Goal: Information Seeking & Learning: Learn about a topic

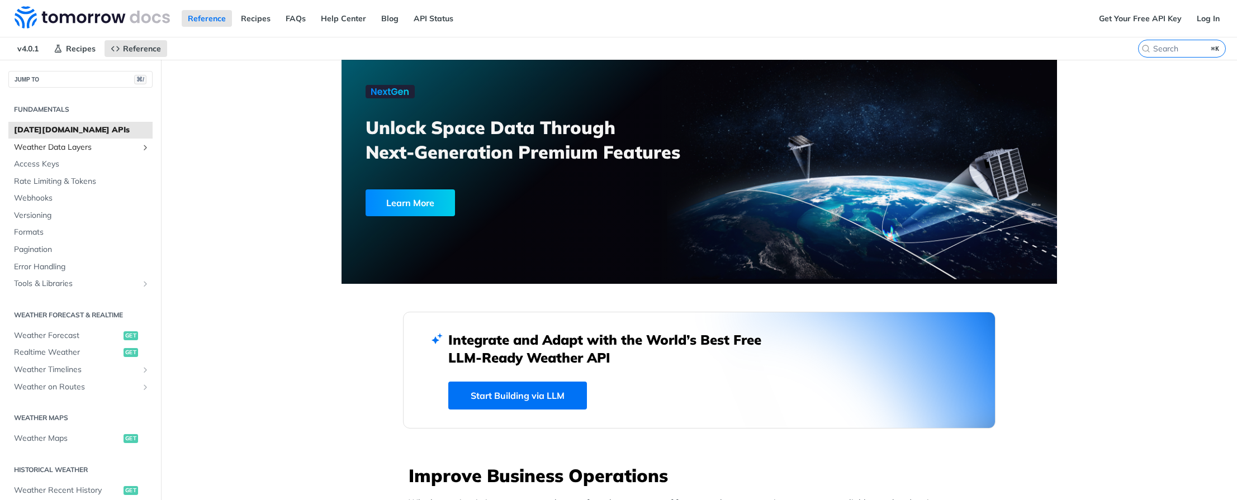
click at [124, 146] on span "Weather Data Layers" at bounding box center [76, 147] width 124 height 11
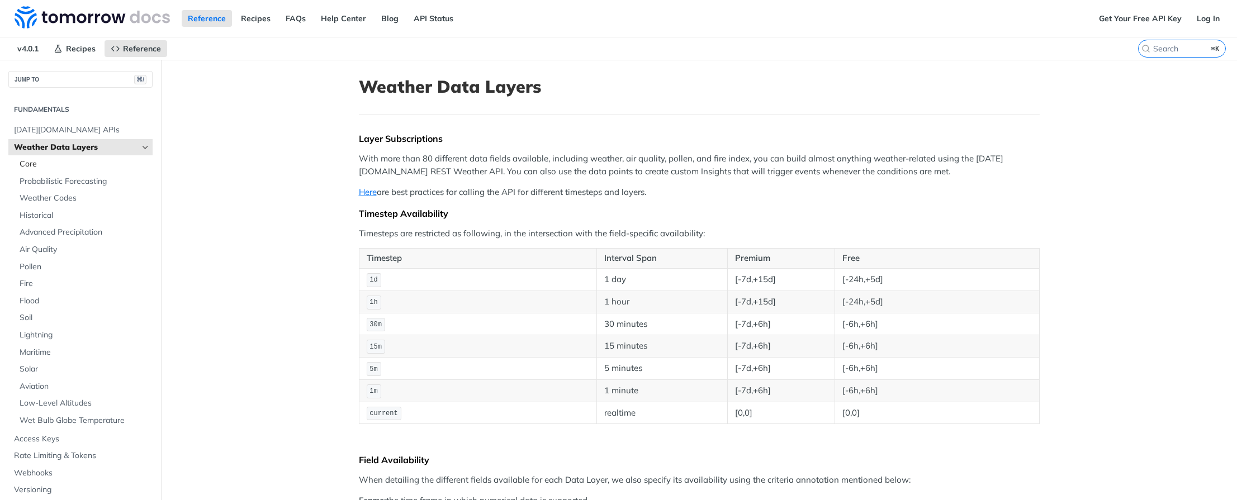
click at [92, 164] on span "Core" at bounding box center [85, 164] width 130 height 11
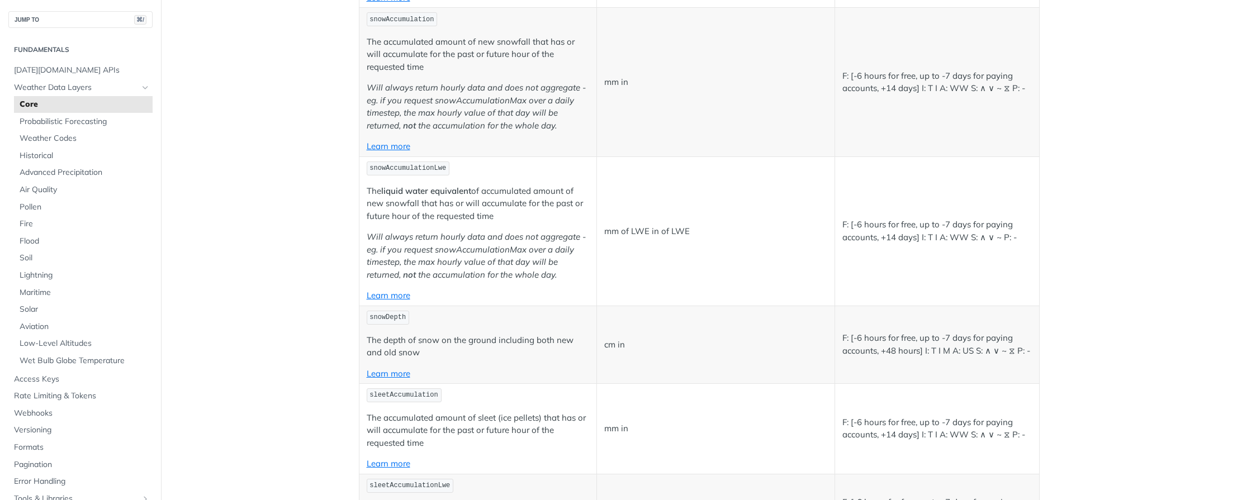
scroll to position [1923, 0]
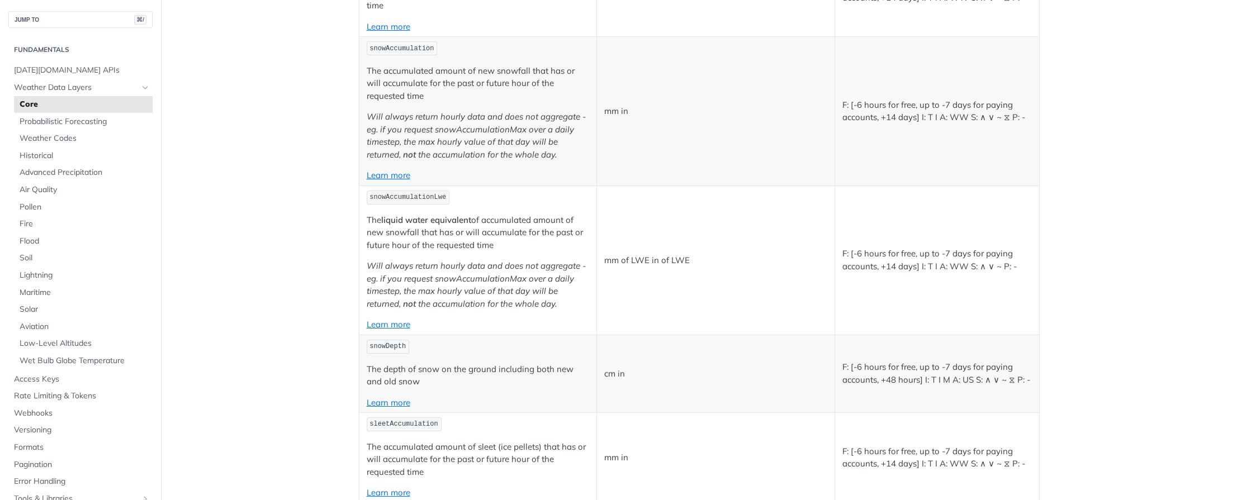
drag, startPoint x: 452, startPoint y: 184, endPoint x: 367, endPoint y: 187, distance: 85.0
drag, startPoint x: 367, startPoint y: 187, endPoint x: 456, endPoint y: 185, distance: 88.4
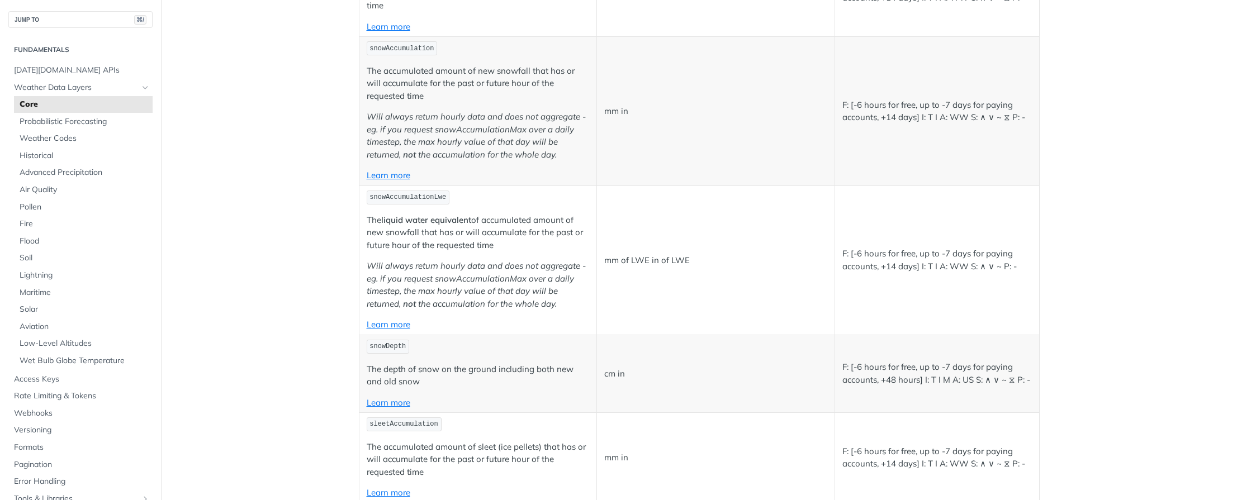
drag, startPoint x: 455, startPoint y: 183, endPoint x: 322, endPoint y: 186, distance: 133.1
click at [322, 186] on main "JUMP TO ⌘/ Fundamentals [DATE][DOMAIN_NAME] APIs Weather Data Layers Core Proba…" at bounding box center [618, 264] width 1237 height 4256
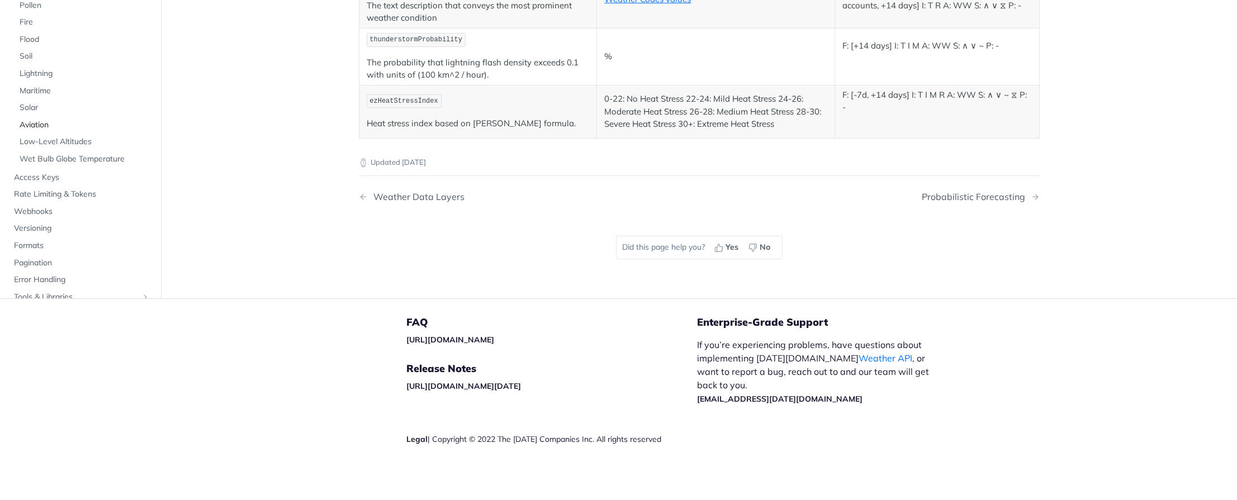
scroll to position [5950, 0]
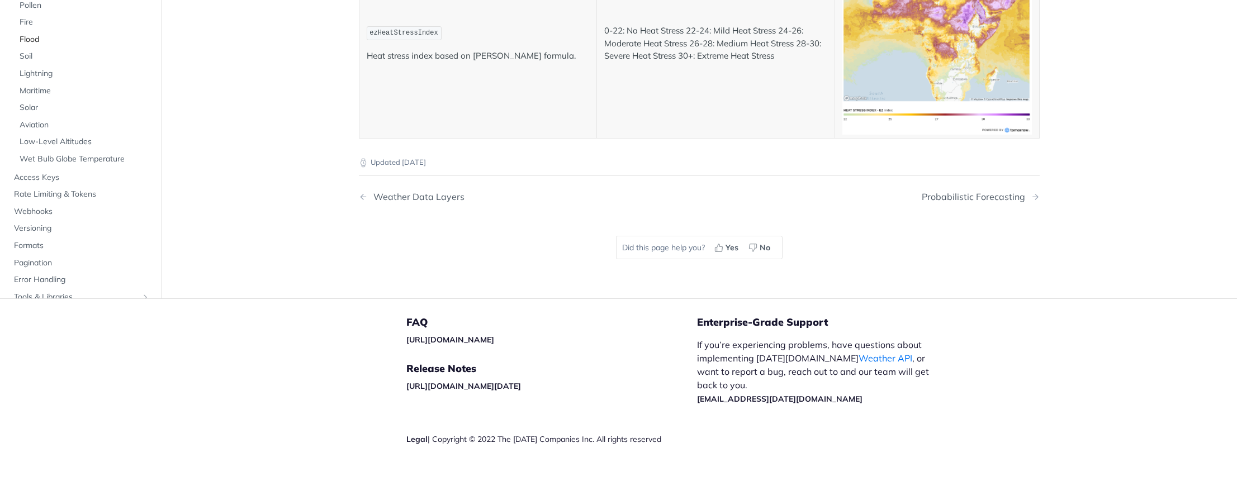
click at [34, 45] on span "Flood" at bounding box center [85, 39] width 130 height 11
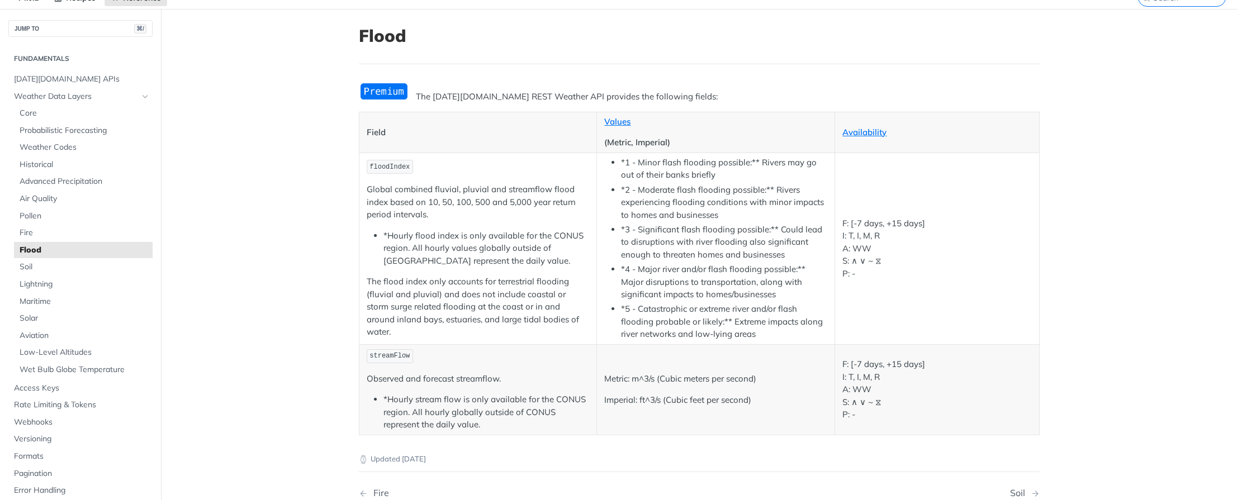
scroll to position [78, 0]
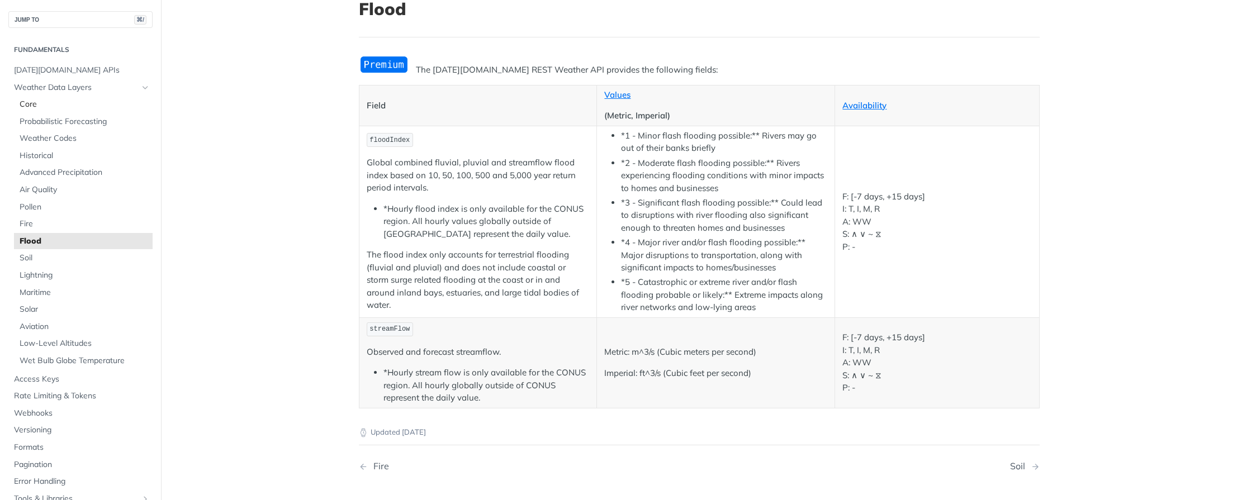
click at [41, 109] on span "Core" at bounding box center [85, 104] width 130 height 11
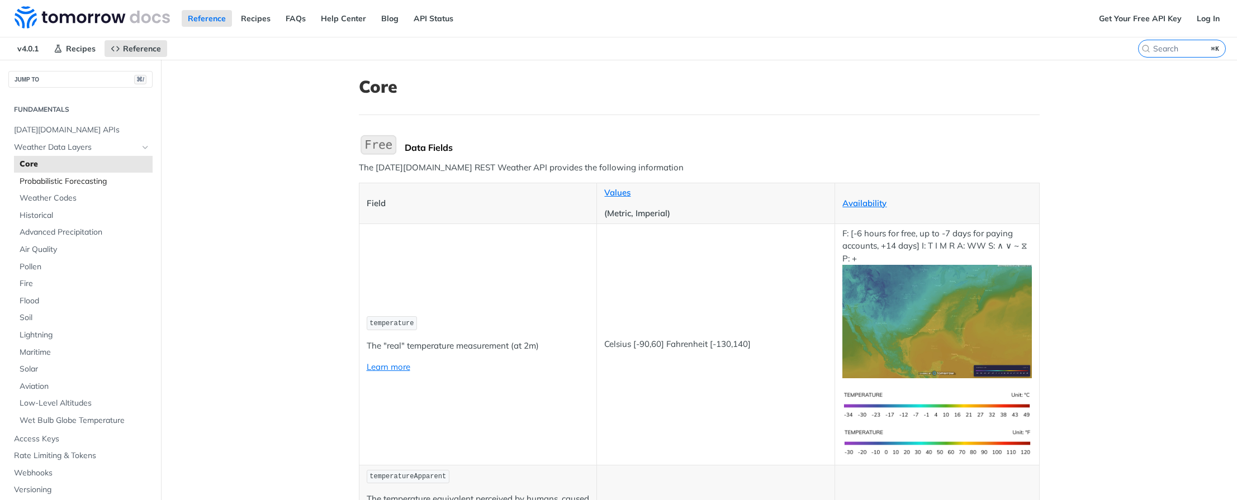
click at [101, 182] on span "Probabilistic Forecasting" at bounding box center [85, 181] width 130 height 11
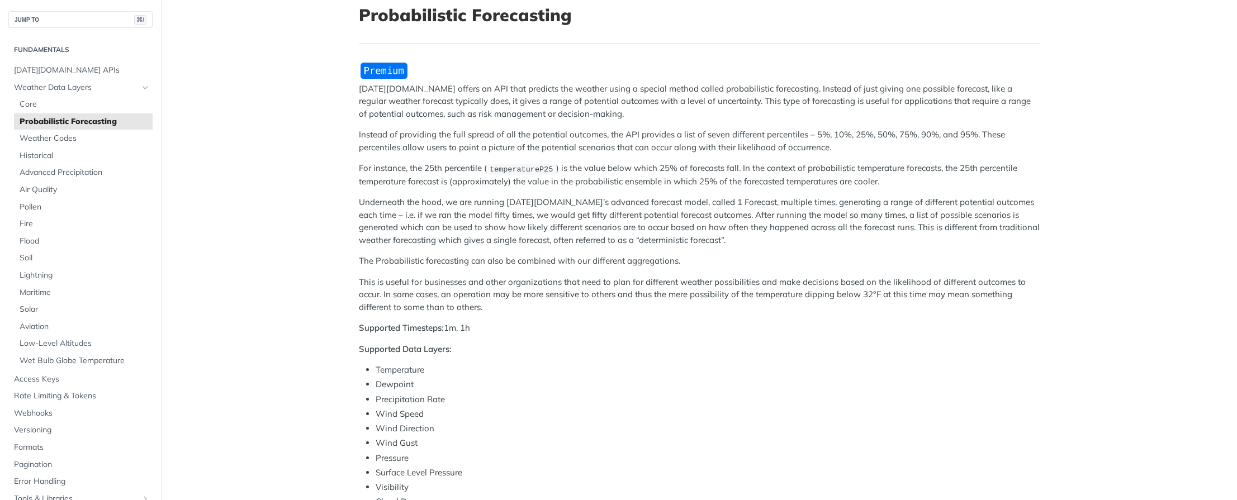
scroll to position [89, 0]
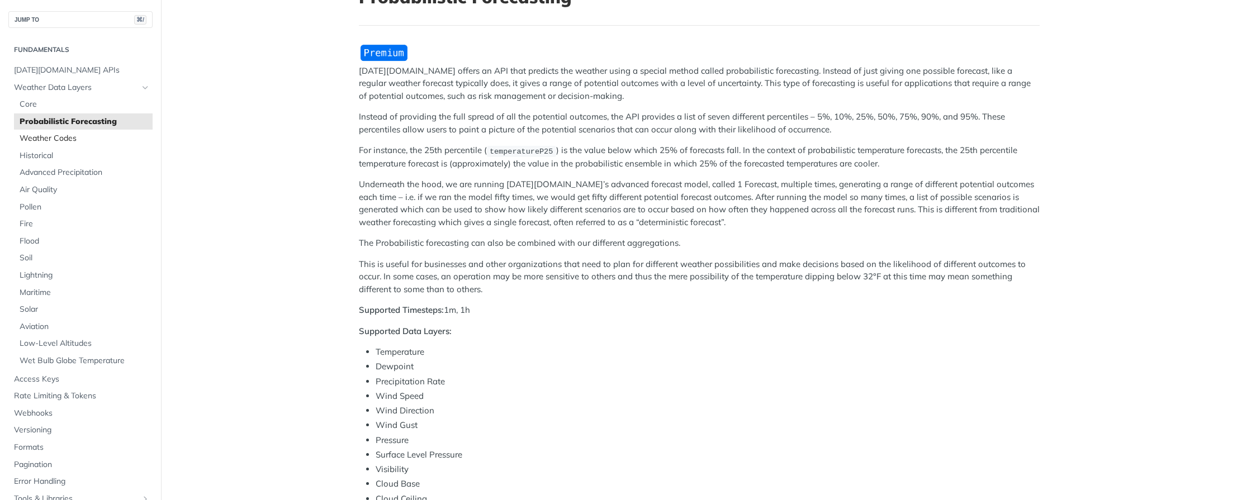
click at [68, 141] on span "Weather Codes" at bounding box center [85, 138] width 130 height 11
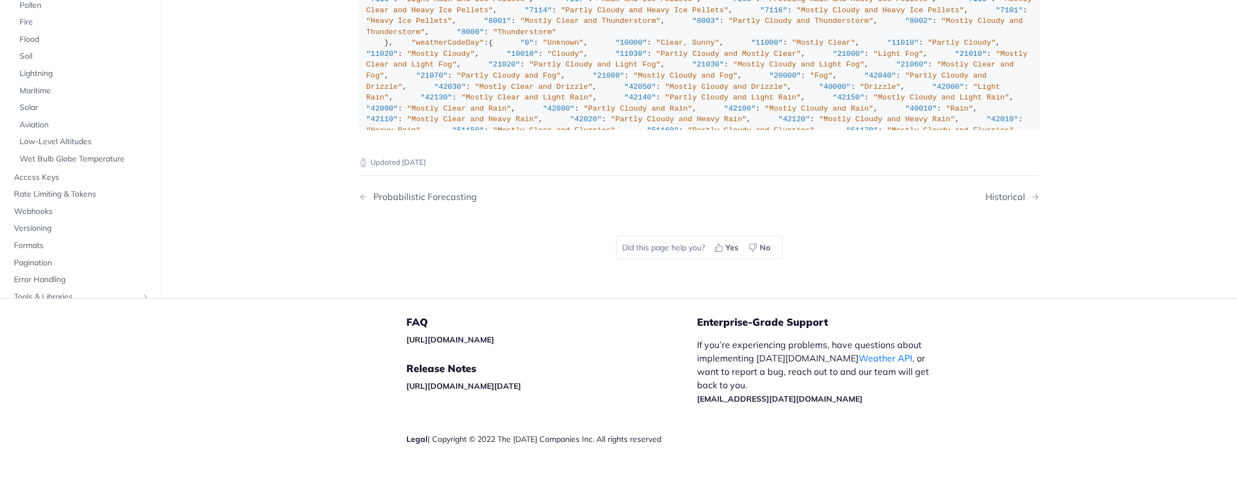
scroll to position [7790, 0]
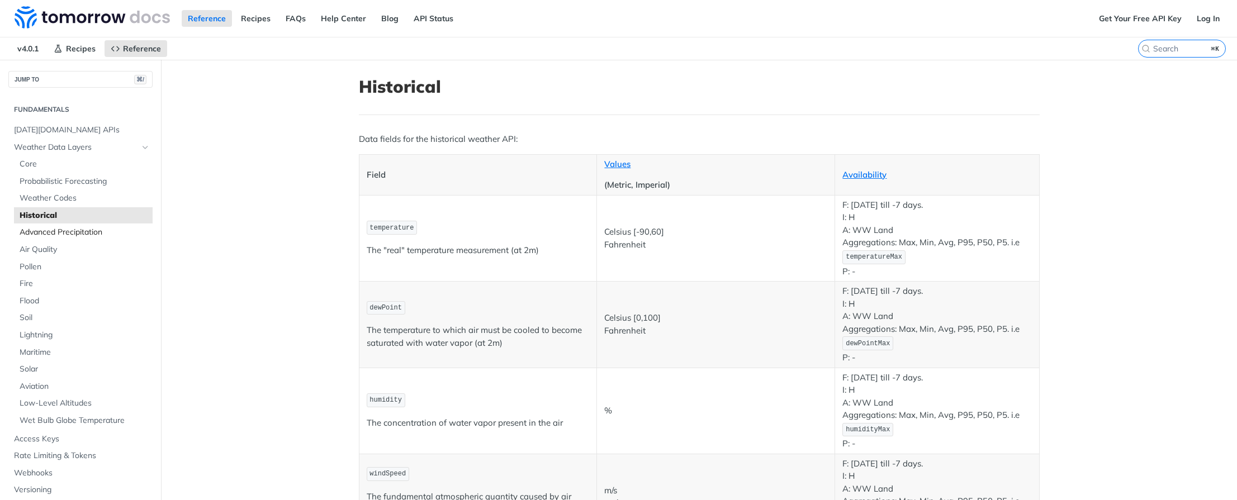
click at [55, 230] on span "Advanced Precipitation" at bounding box center [85, 232] width 130 height 11
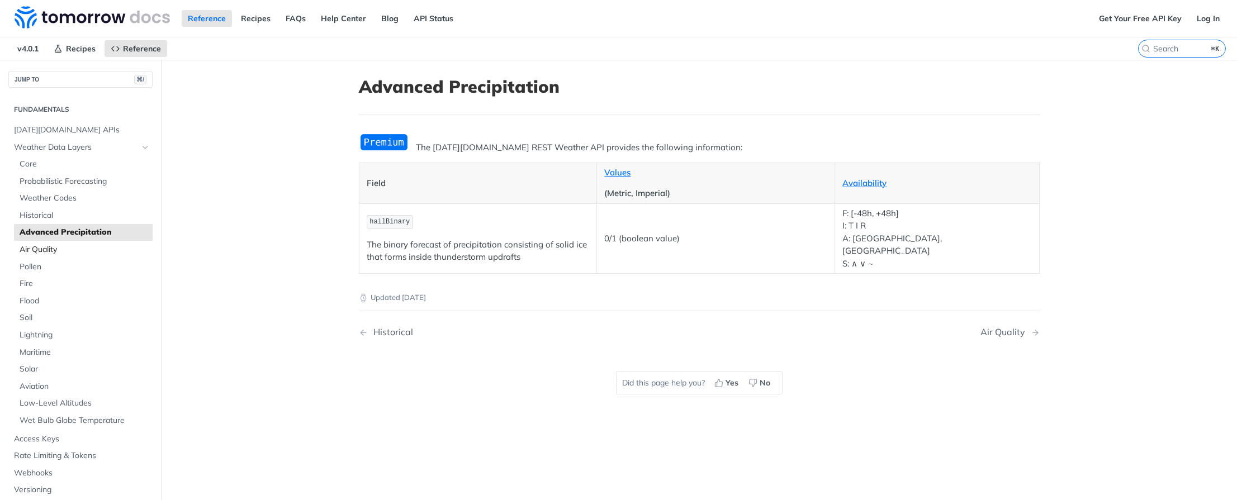
click at [49, 246] on span "Air Quality" at bounding box center [85, 249] width 130 height 11
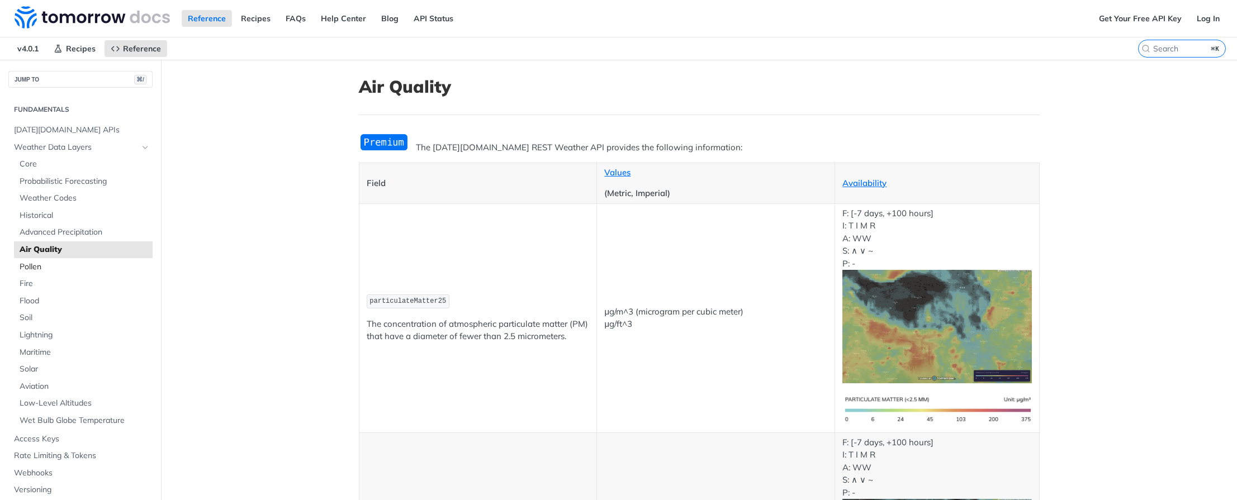
click at [49, 262] on span "Pollen" at bounding box center [85, 267] width 130 height 11
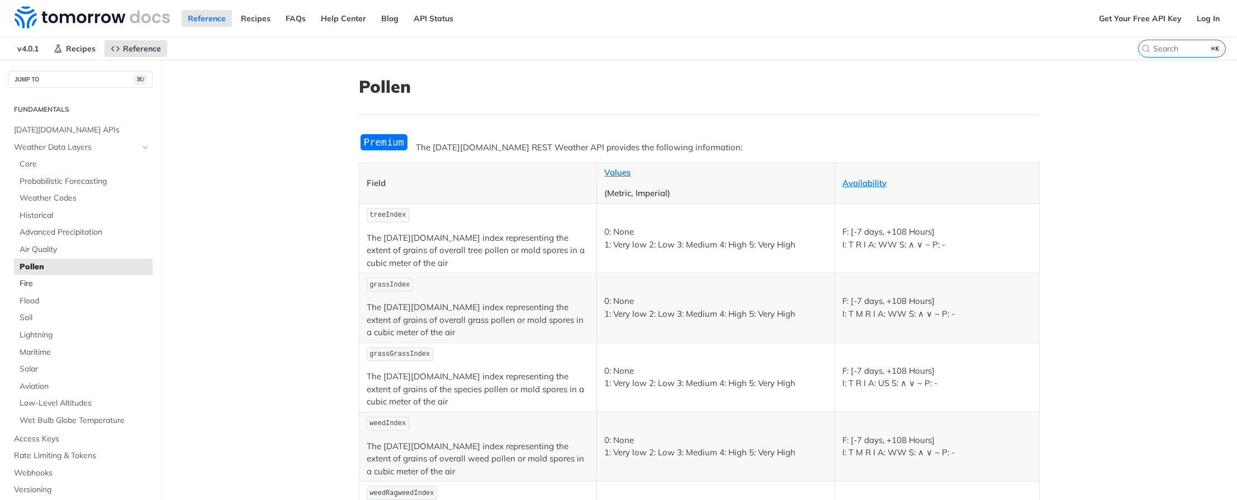
click at [52, 282] on span "Fire" at bounding box center [85, 283] width 130 height 11
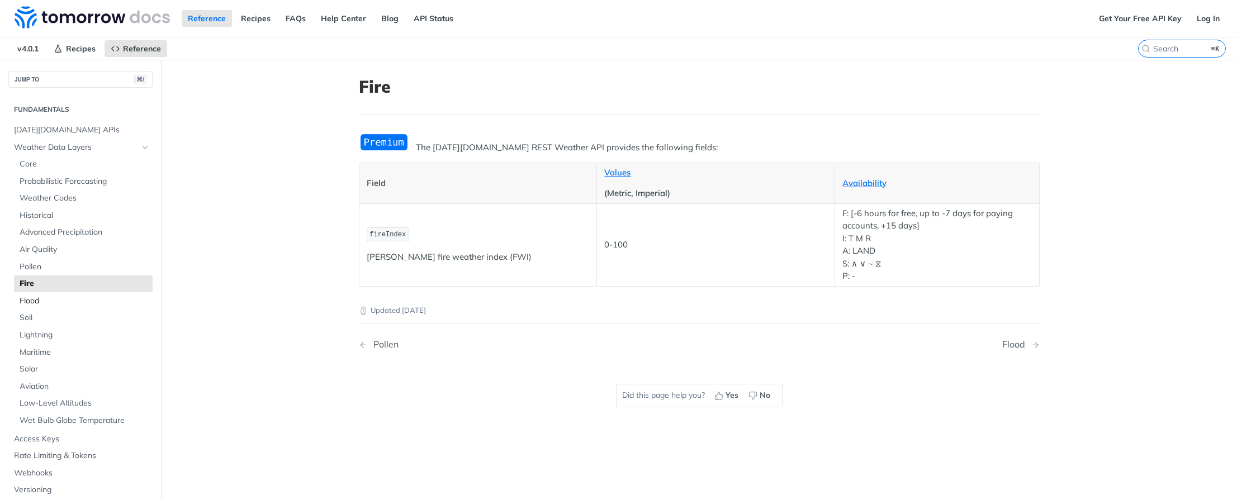
click at [51, 302] on span "Flood" at bounding box center [85, 301] width 130 height 11
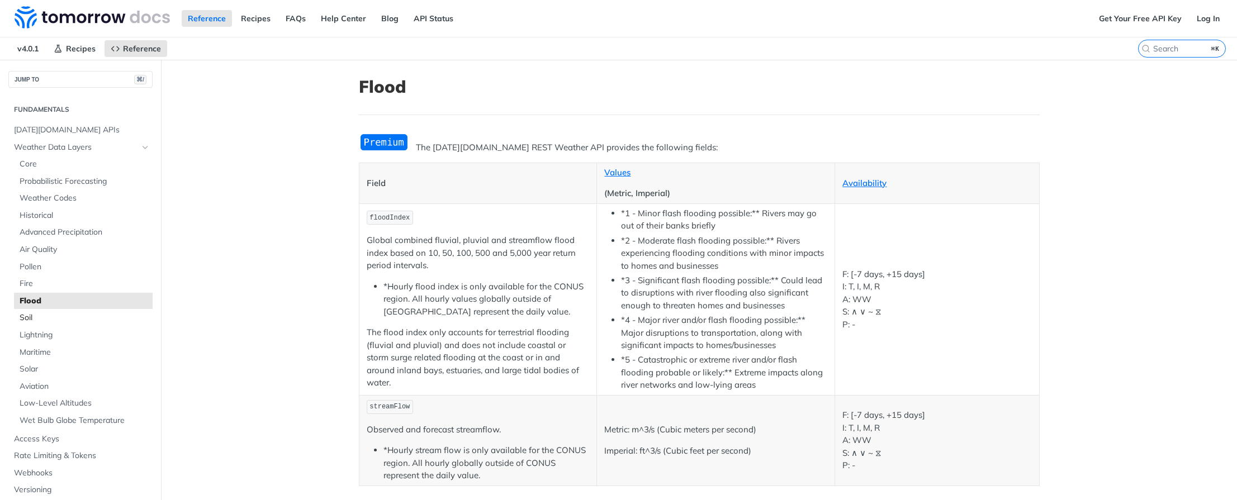
click at [53, 311] on link "Soil" at bounding box center [83, 318] width 139 height 17
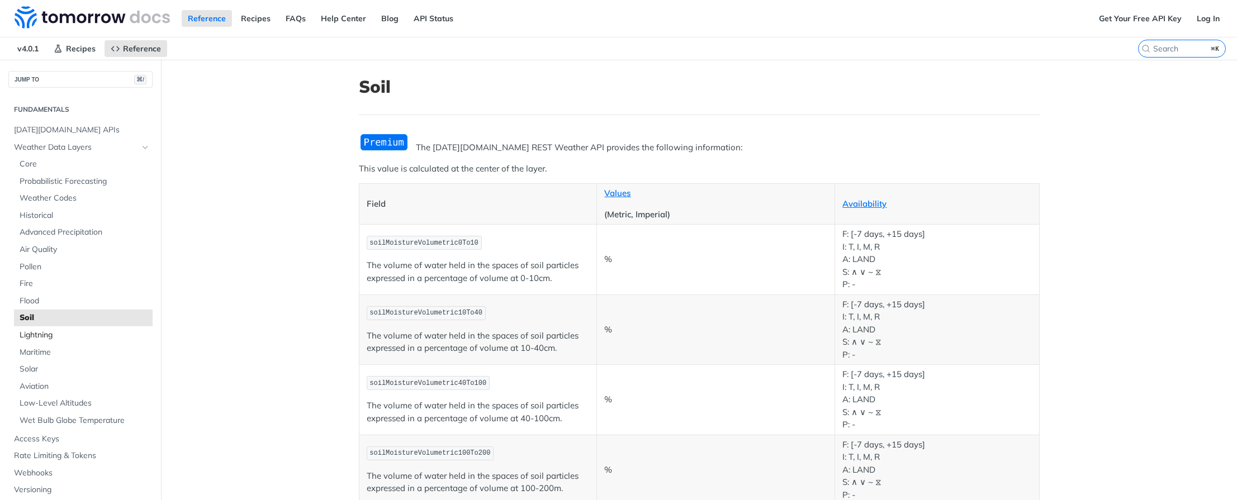
click at [60, 334] on span "Lightning" at bounding box center [85, 335] width 130 height 11
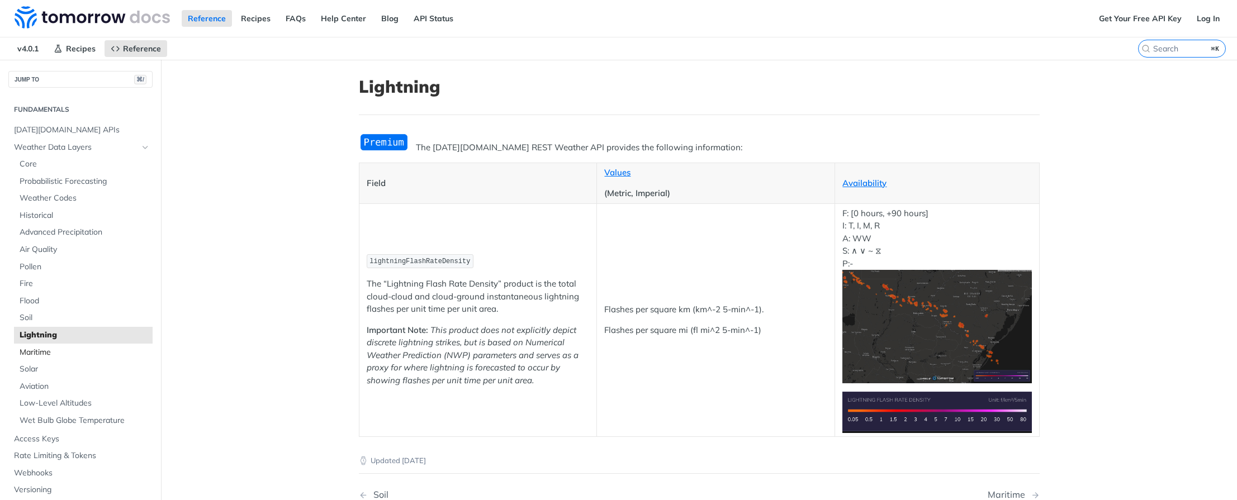
click at [65, 351] on span "Maritime" at bounding box center [85, 352] width 130 height 11
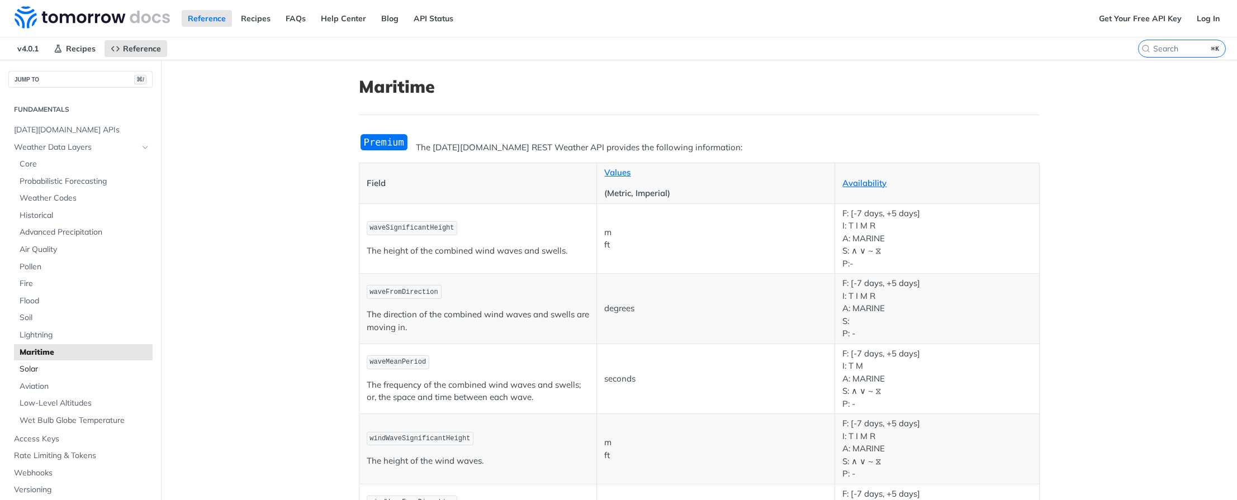
click at [58, 370] on span "Solar" at bounding box center [85, 369] width 130 height 11
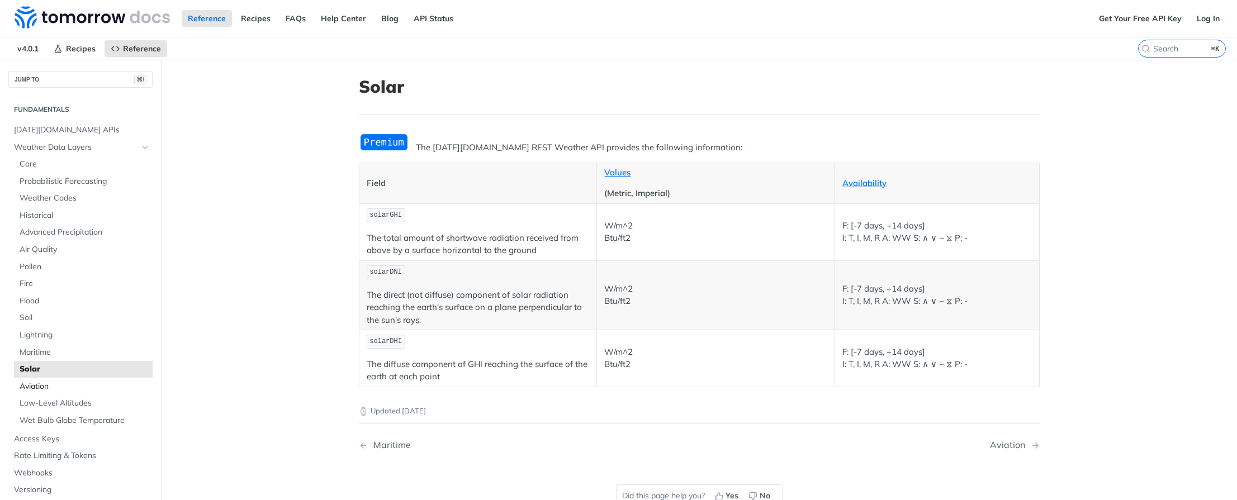
click at [69, 385] on span "Aviation" at bounding box center [85, 386] width 130 height 11
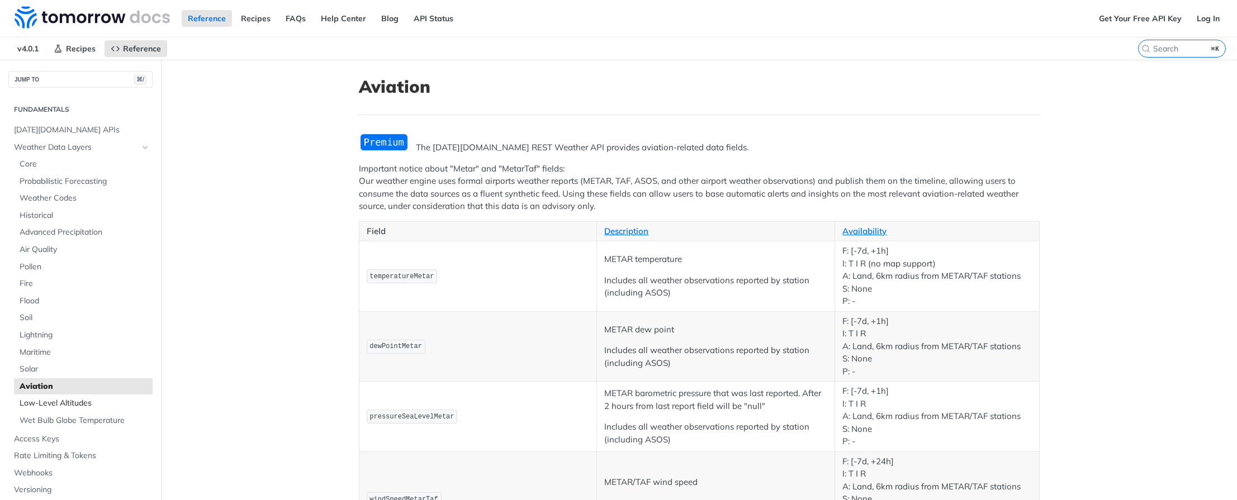
click at [92, 405] on span "Low-Level Altitudes" at bounding box center [85, 403] width 130 height 11
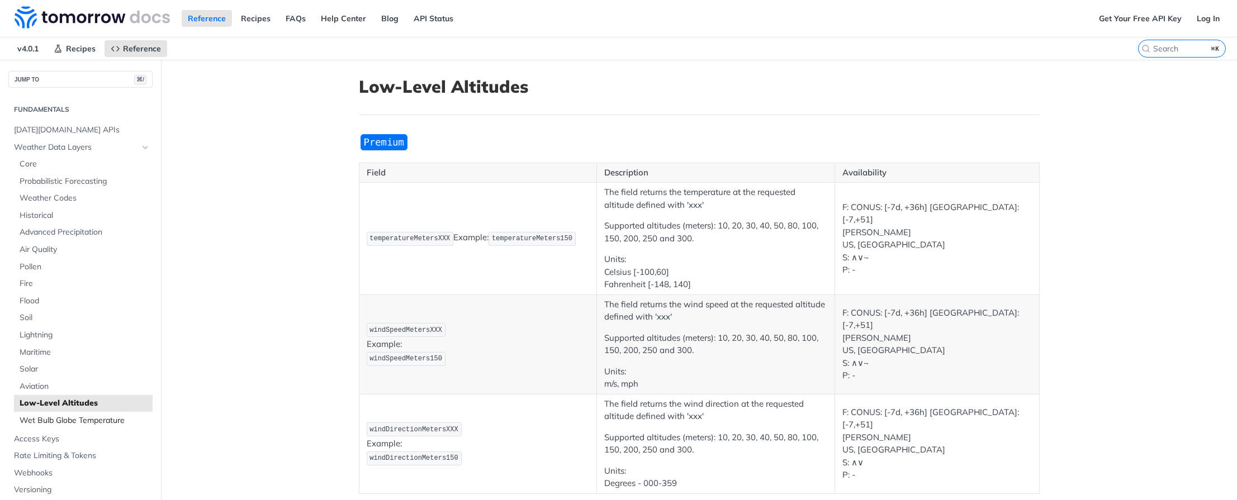
click at [96, 424] on span "Wet Bulb Globe Temperature" at bounding box center [85, 420] width 130 height 11
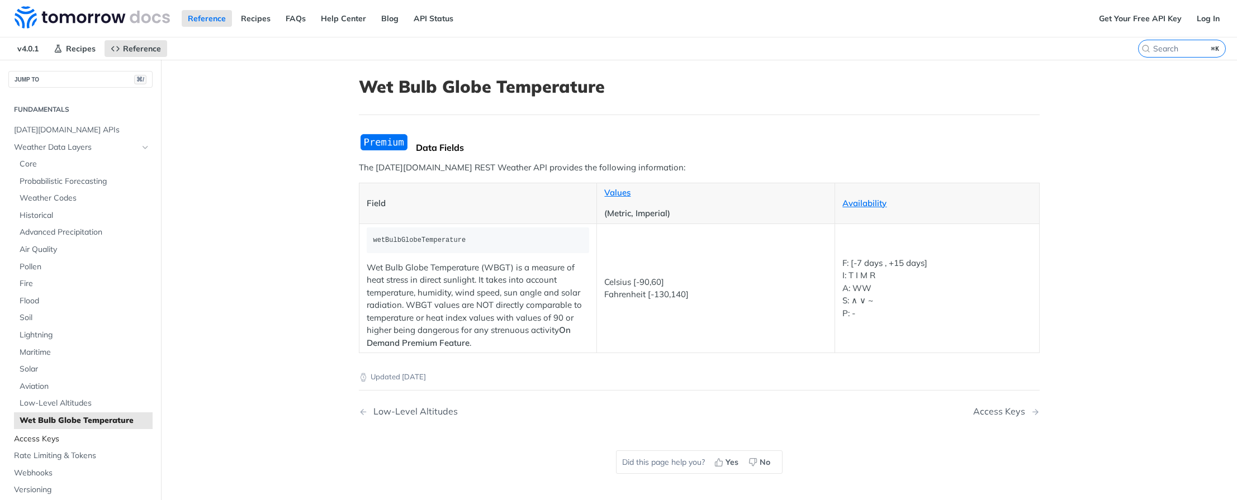
click at [69, 439] on span "Access Keys" at bounding box center [82, 439] width 136 height 11
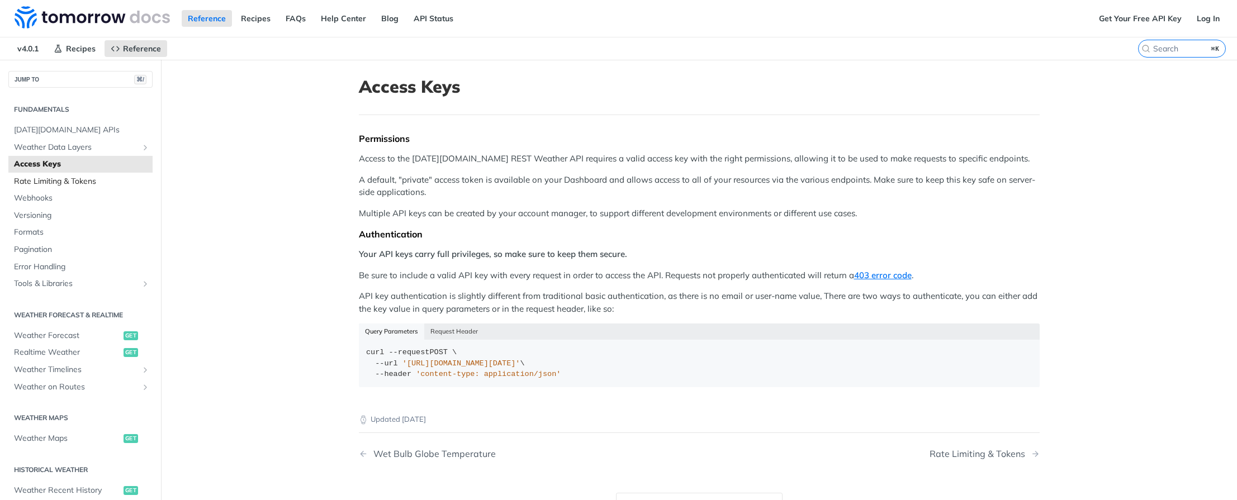
click at [58, 179] on span "Rate Limiting & Tokens" at bounding box center [82, 181] width 136 height 11
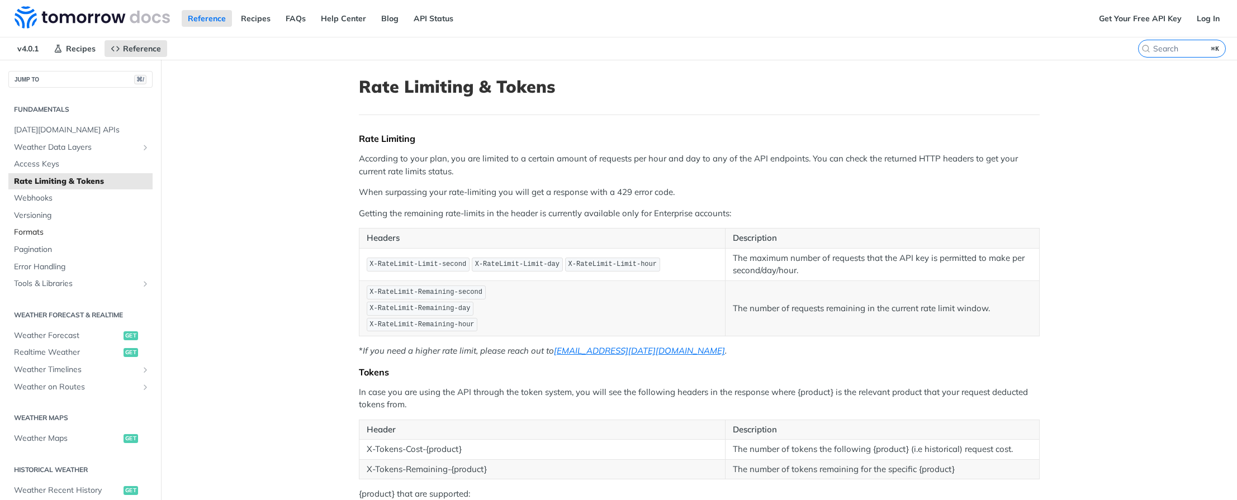
click at [47, 235] on span "Formats" at bounding box center [82, 232] width 136 height 11
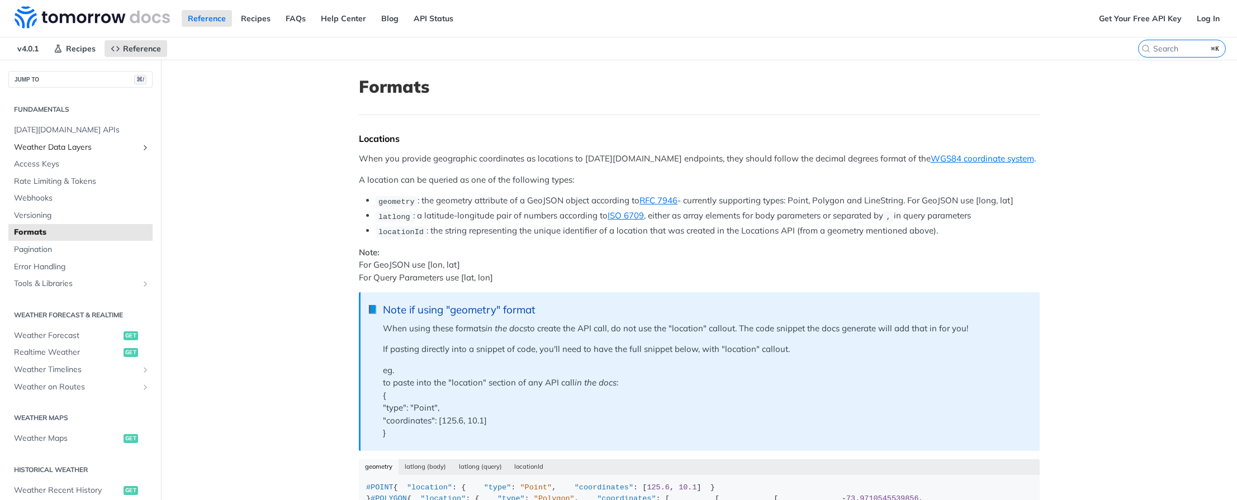
click at [70, 146] on span "Weather Data Layers" at bounding box center [76, 147] width 124 height 11
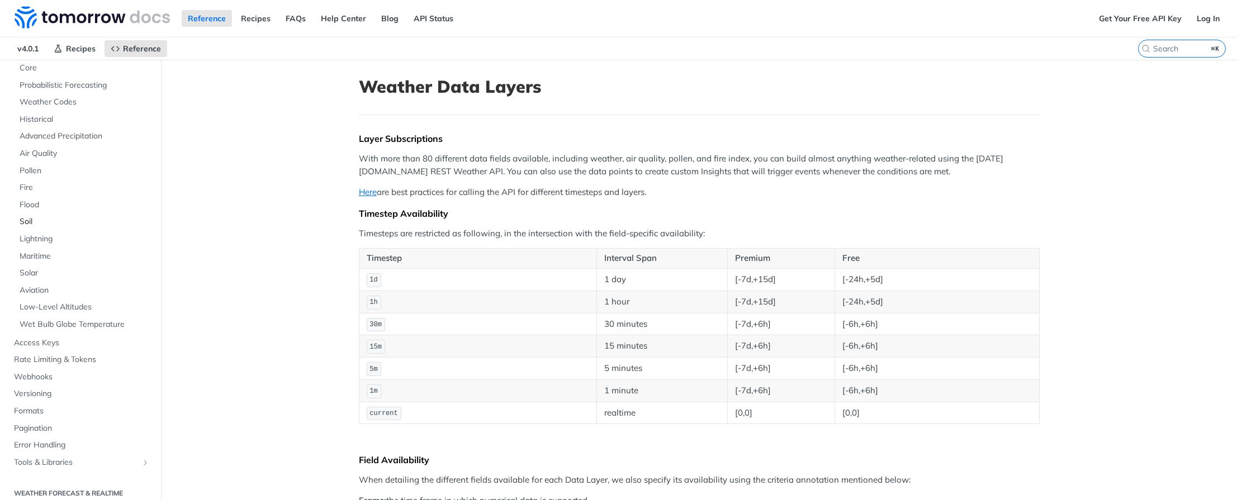
scroll to position [105, 0]
click at [78, 314] on span "Wet Bulb Globe Temperature" at bounding box center [85, 316] width 130 height 11
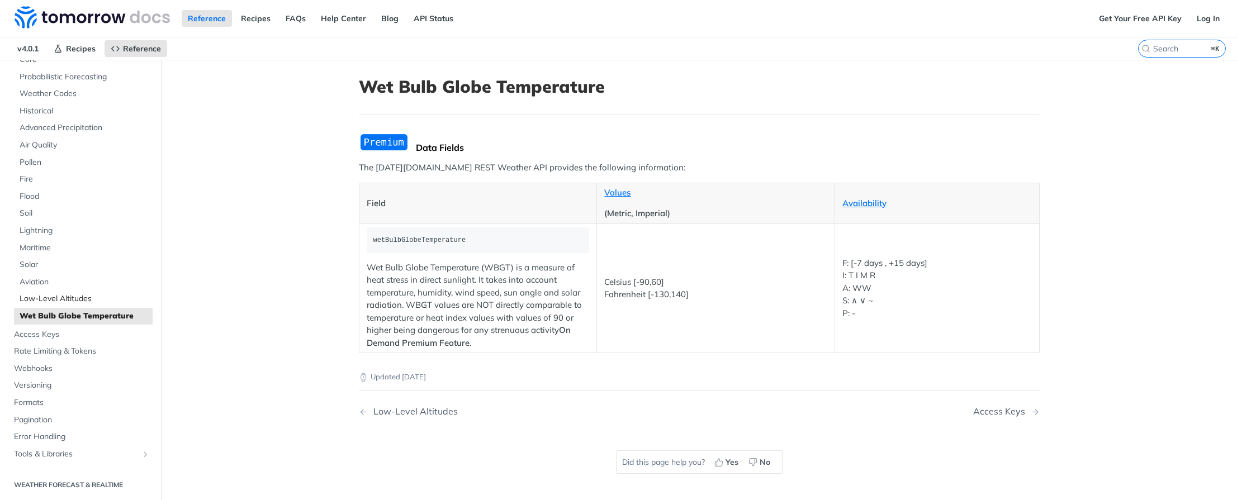
click at [88, 298] on span "Low-Level Altitudes" at bounding box center [85, 299] width 130 height 11
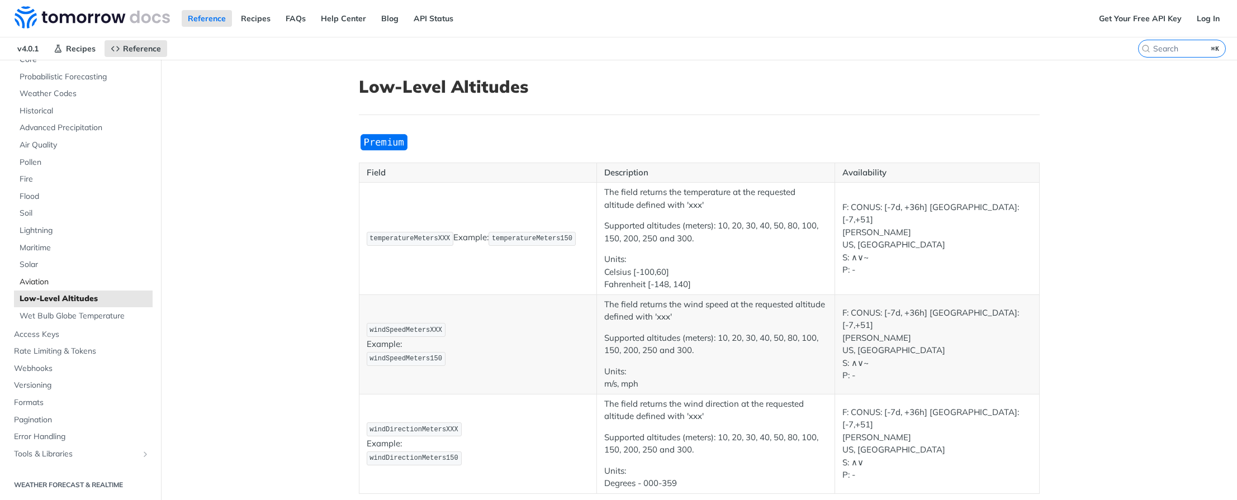
click at [74, 281] on span "Aviation" at bounding box center [85, 282] width 130 height 11
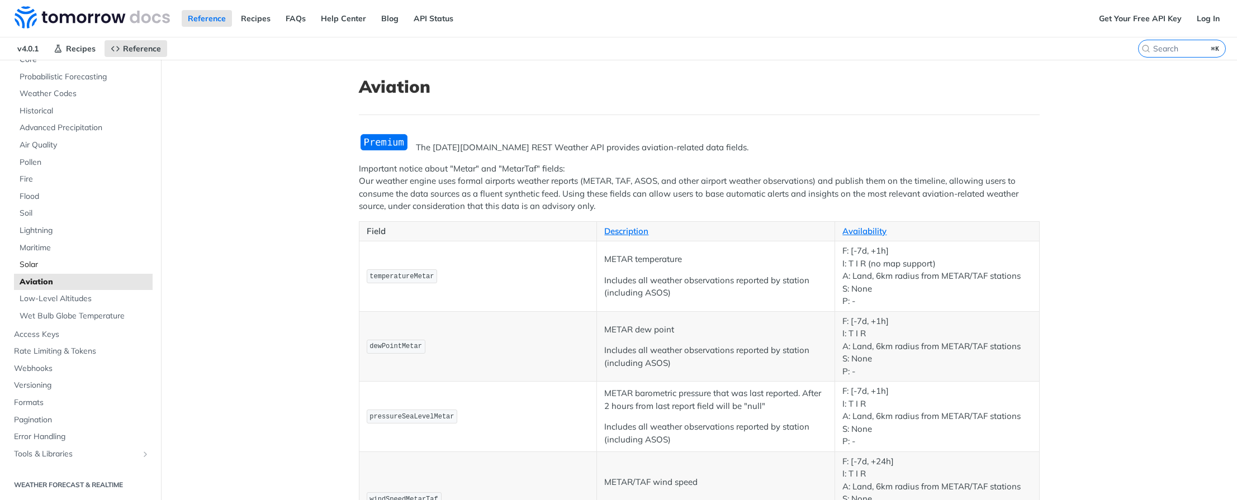
click at [77, 268] on span "Solar" at bounding box center [85, 264] width 130 height 11
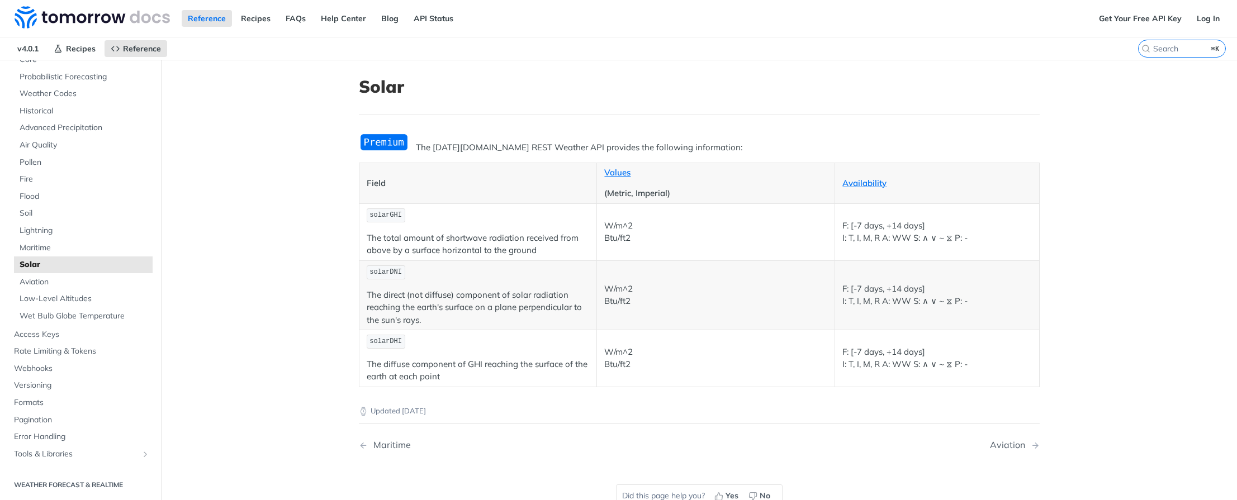
click at [77, 257] on link "Solar" at bounding box center [83, 265] width 139 height 17
click at [79, 249] on span "Maritime" at bounding box center [85, 248] width 130 height 11
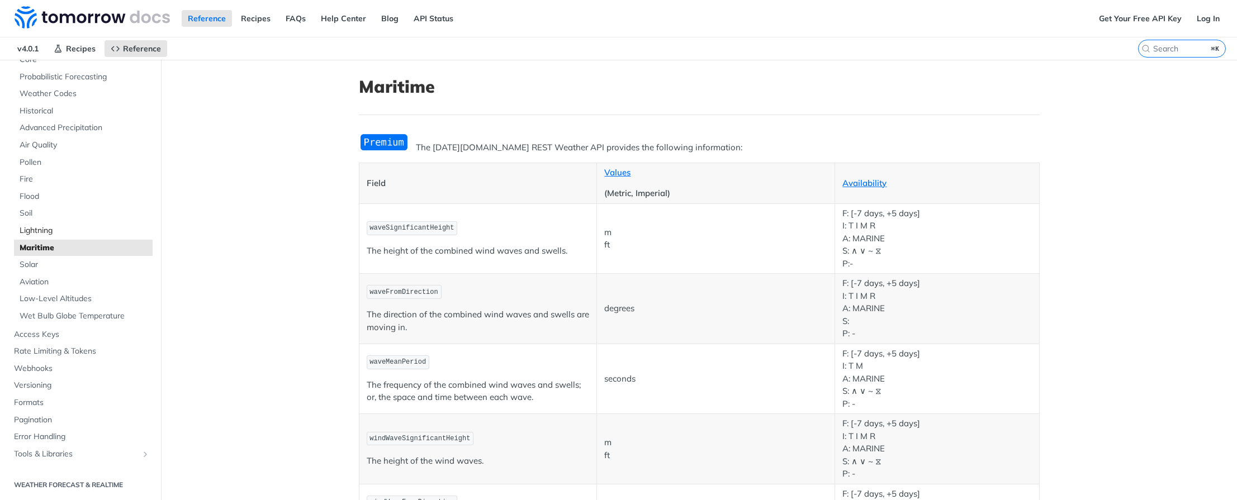
click at [79, 229] on span "Lightning" at bounding box center [85, 230] width 130 height 11
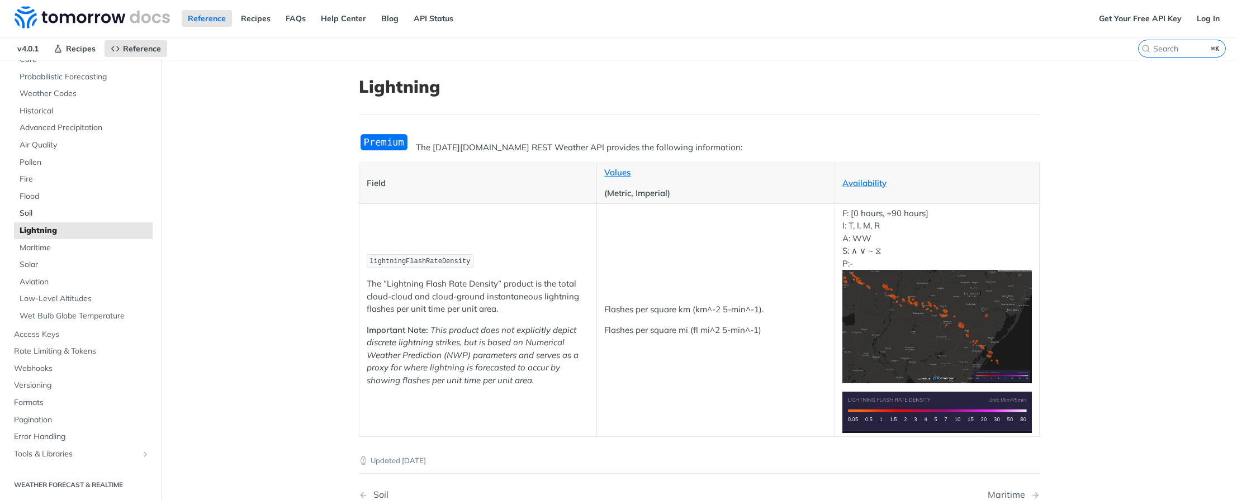
click at [79, 213] on span "Soil" at bounding box center [85, 213] width 130 height 11
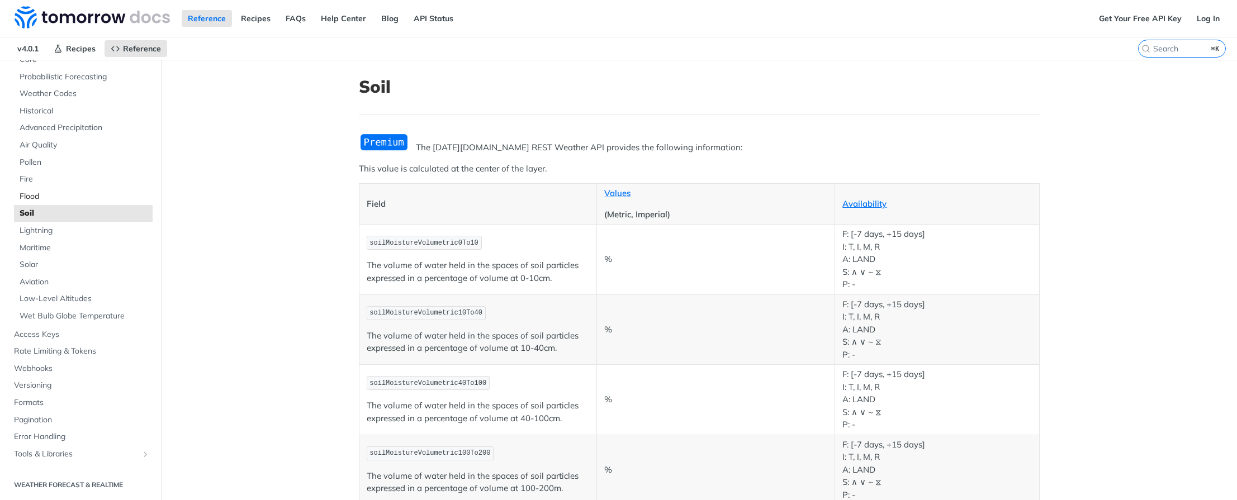
click at [80, 200] on span "Flood" at bounding box center [85, 196] width 130 height 11
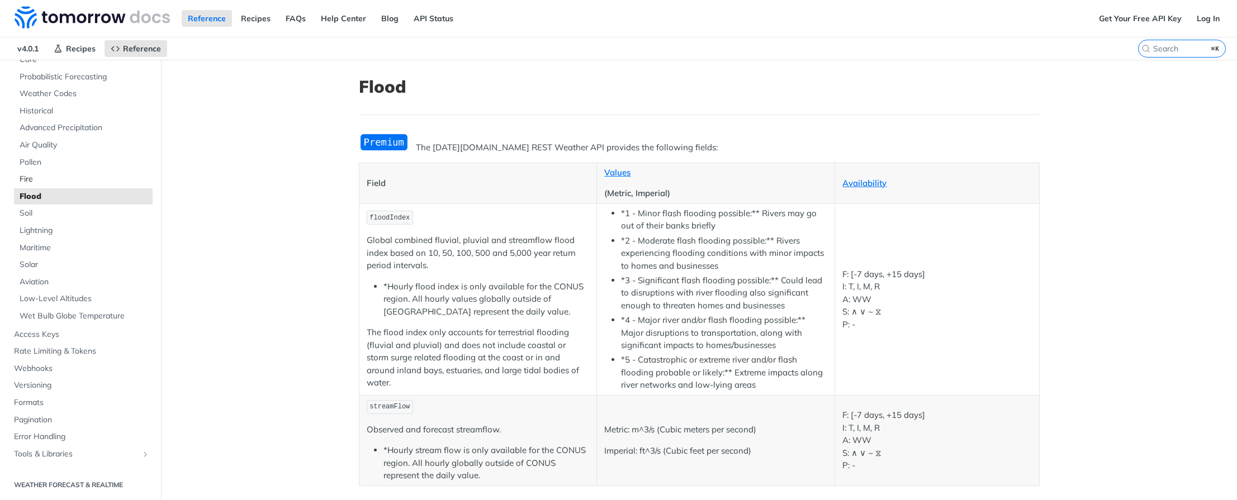
click at [76, 177] on span "Fire" at bounding box center [85, 179] width 130 height 11
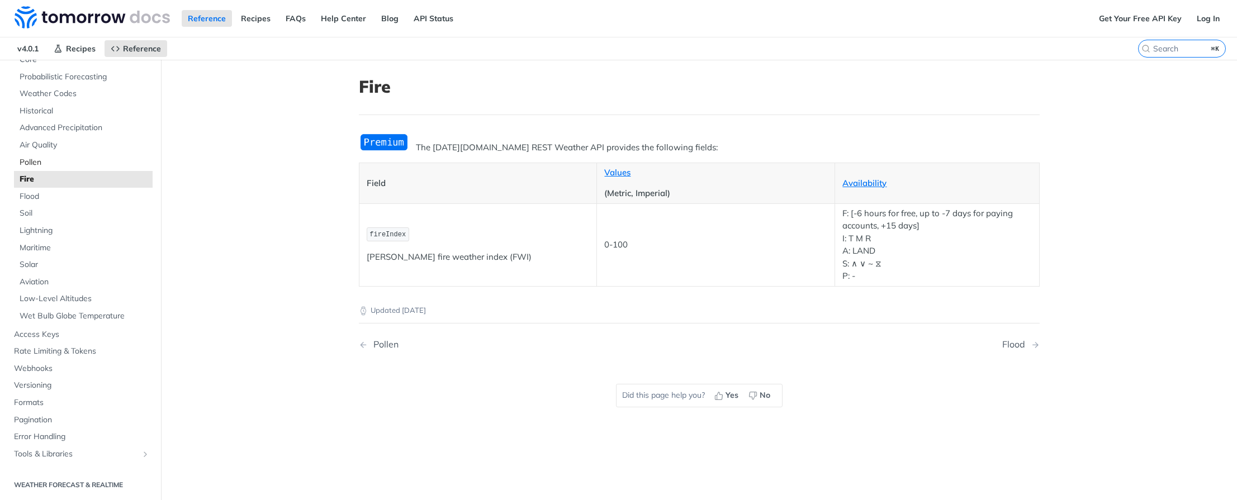
click at [78, 164] on span "Pollen" at bounding box center [85, 162] width 130 height 11
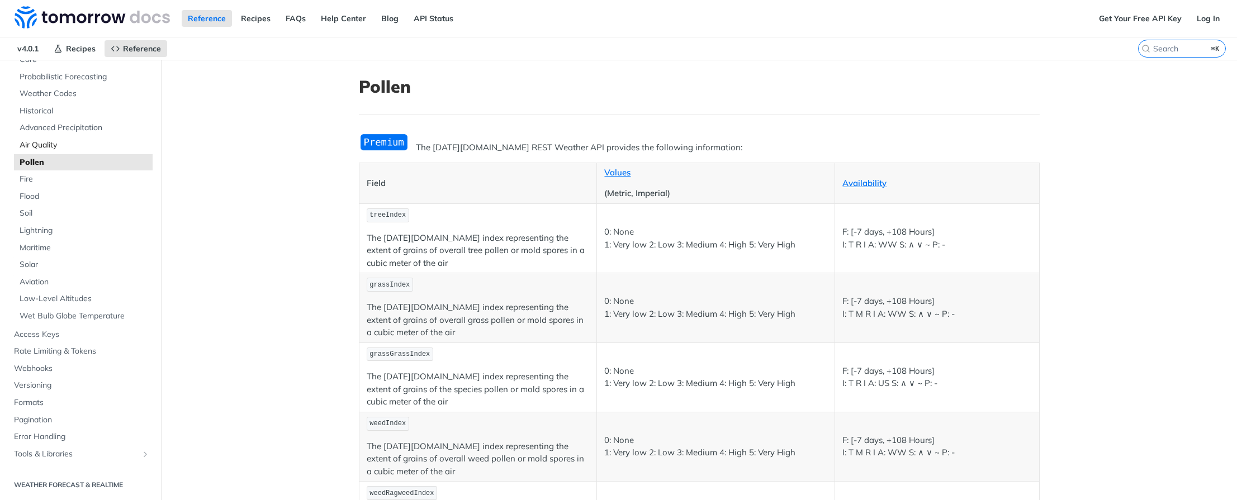
click at [82, 146] on span "Air Quality" at bounding box center [85, 145] width 130 height 11
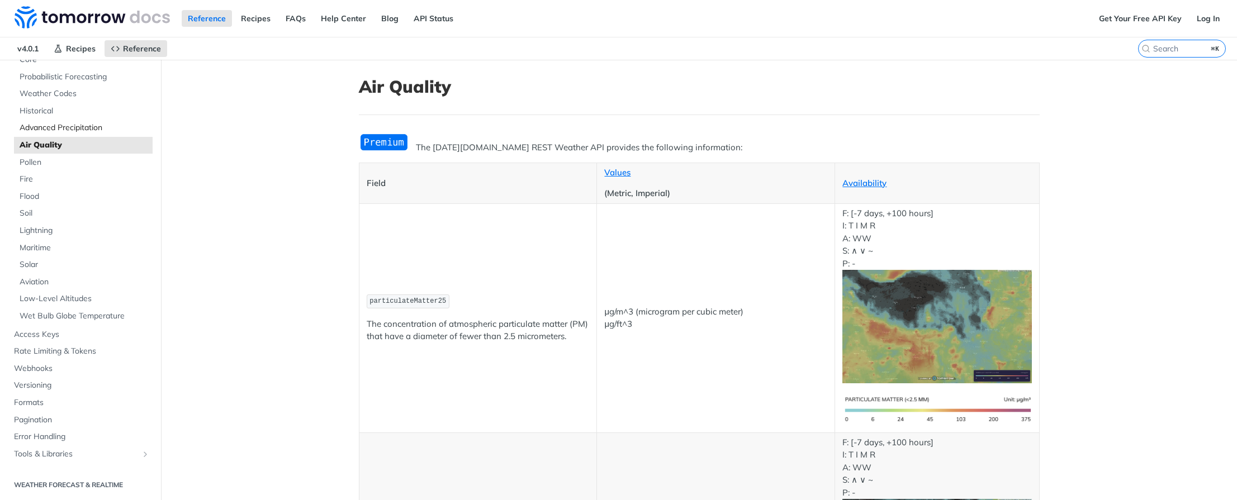
click at [82, 135] on link "Advanced Precipitation" at bounding box center [83, 128] width 139 height 17
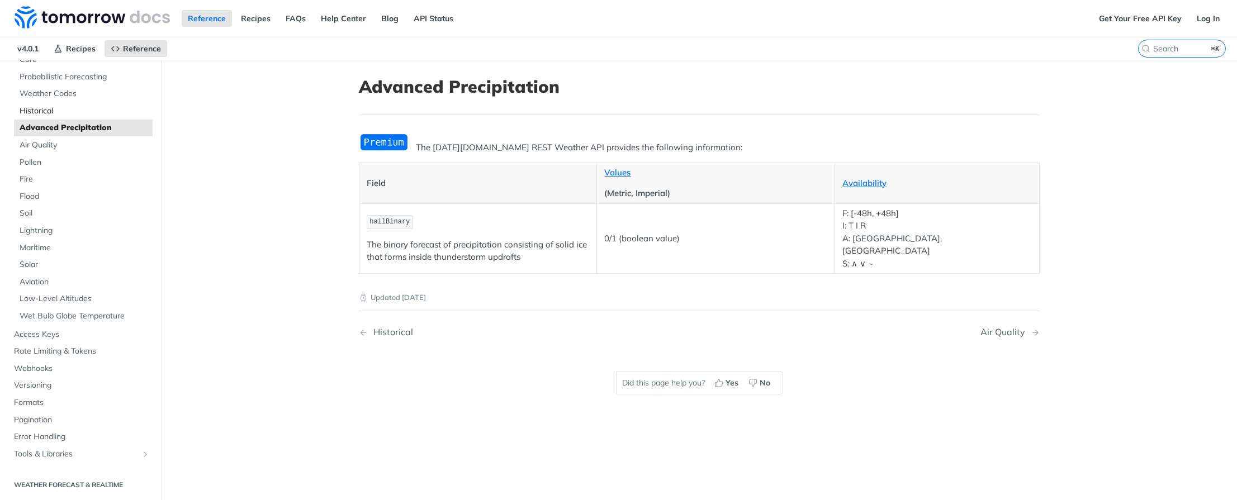
click at [70, 118] on link "Historical" at bounding box center [83, 111] width 139 height 17
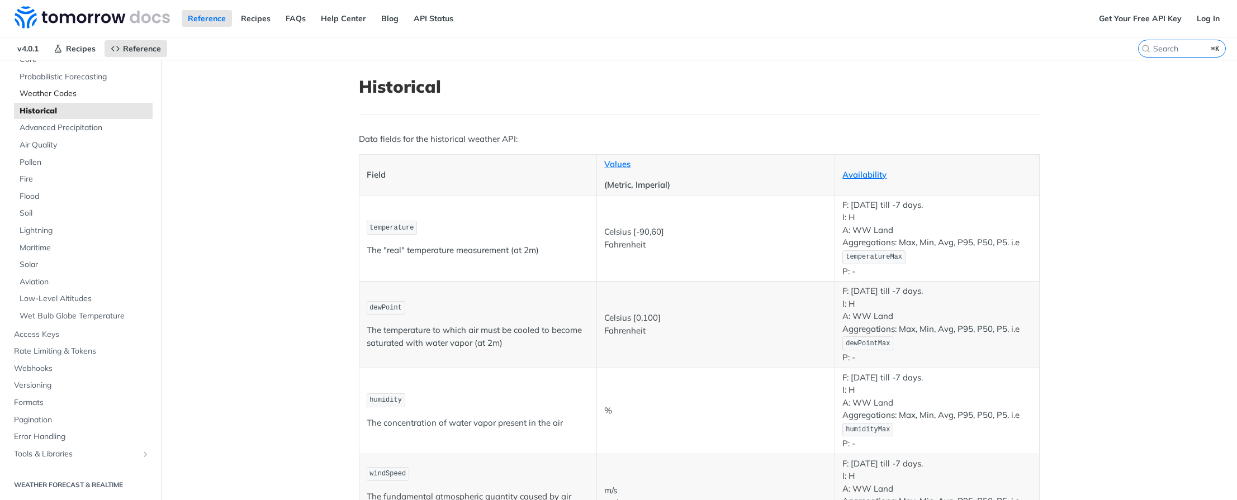
click at [71, 100] on link "Weather Codes" at bounding box center [83, 94] width 139 height 17
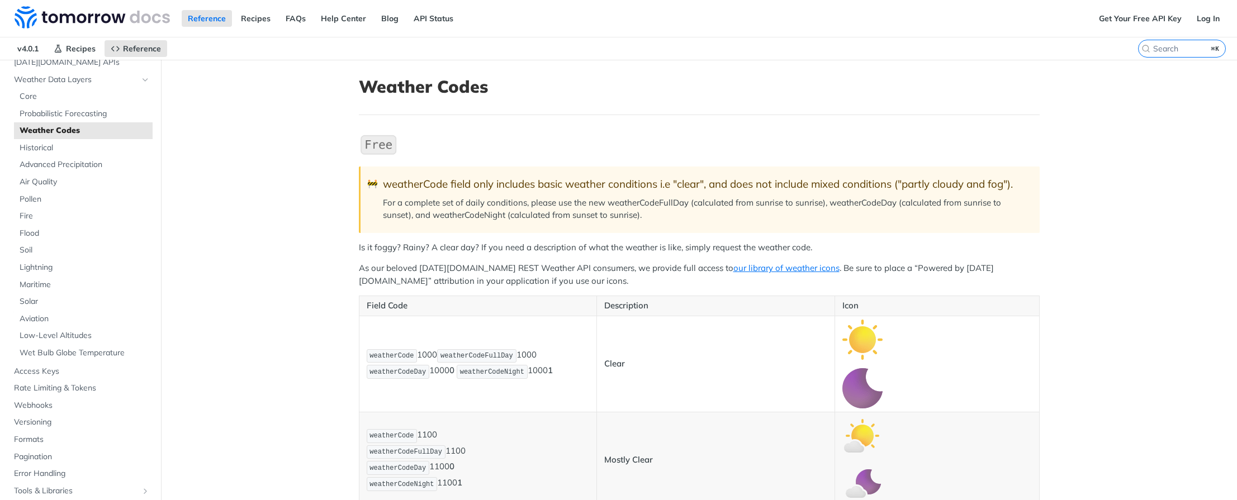
scroll to position [58, 0]
drag, startPoint x: 82, startPoint y: 125, endPoint x: 80, endPoint y: 116, distance: 9.2
click at [82, 125] on span "Probabilistic Forecasting" at bounding box center [85, 124] width 130 height 11
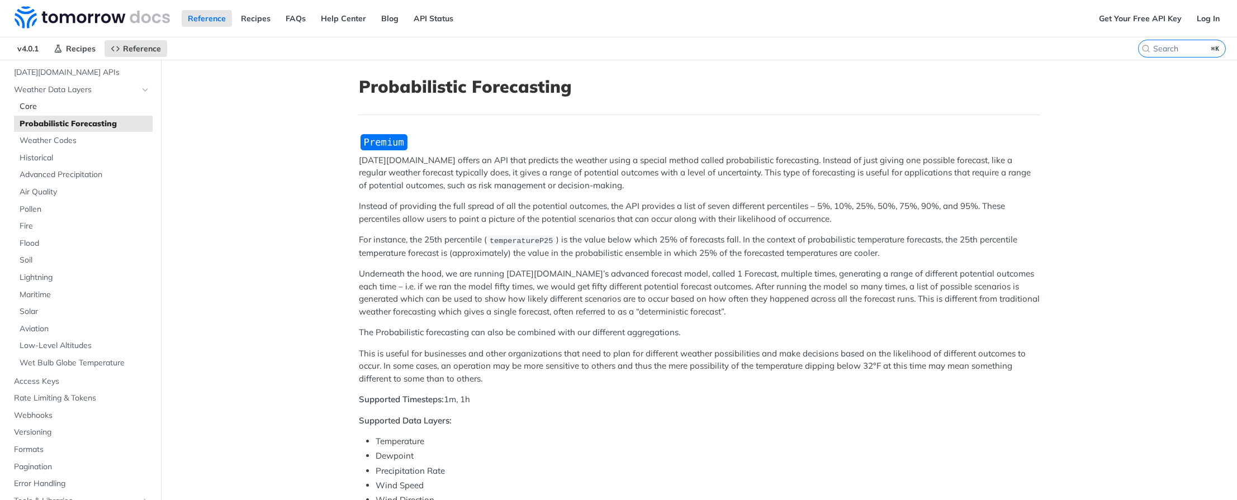
click at [77, 107] on span "Core" at bounding box center [85, 106] width 130 height 11
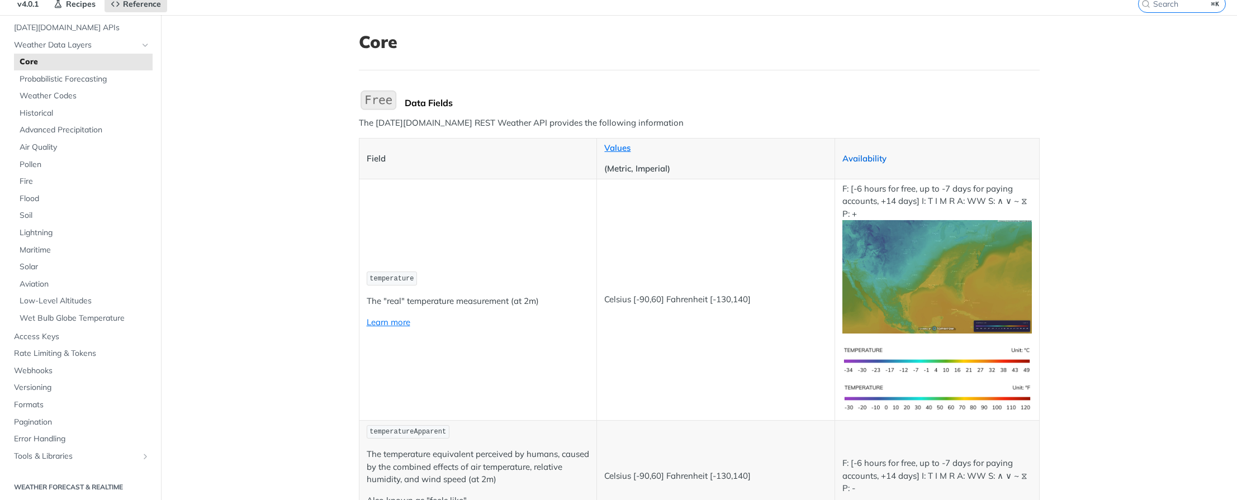
scroll to position [140, 0]
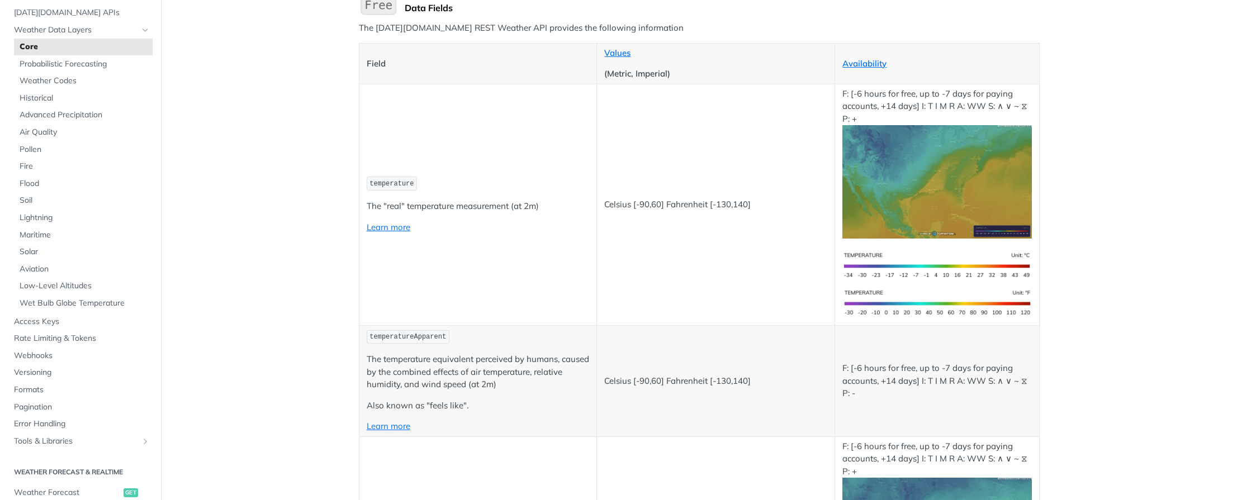
click at [929, 204] on img "Expand image" at bounding box center [937, 182] width 189 height 114
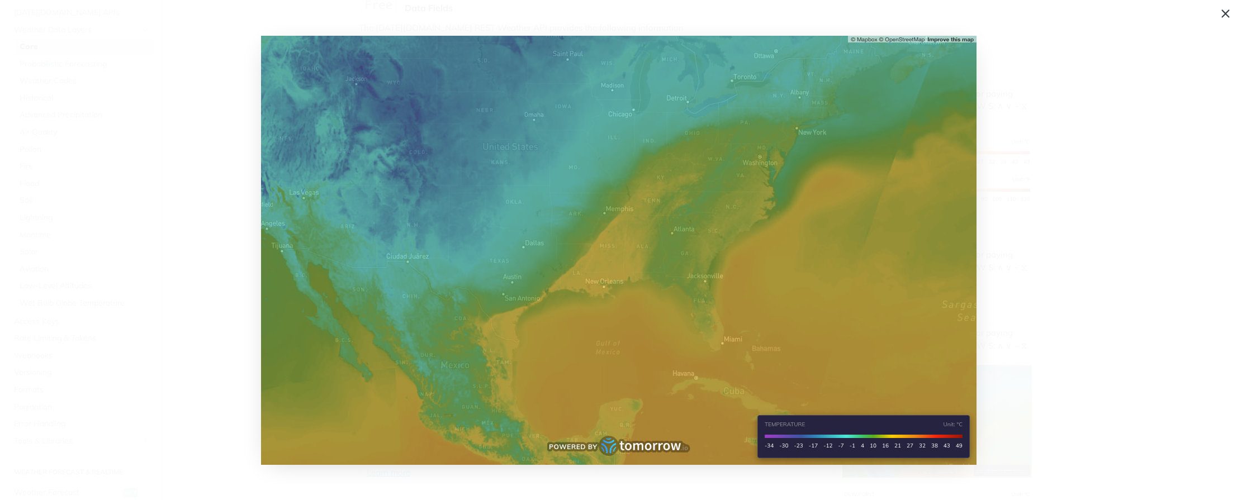
click at [911, 219] on img "Collapse image" at bounding box center [619, 250] width 716 height 429
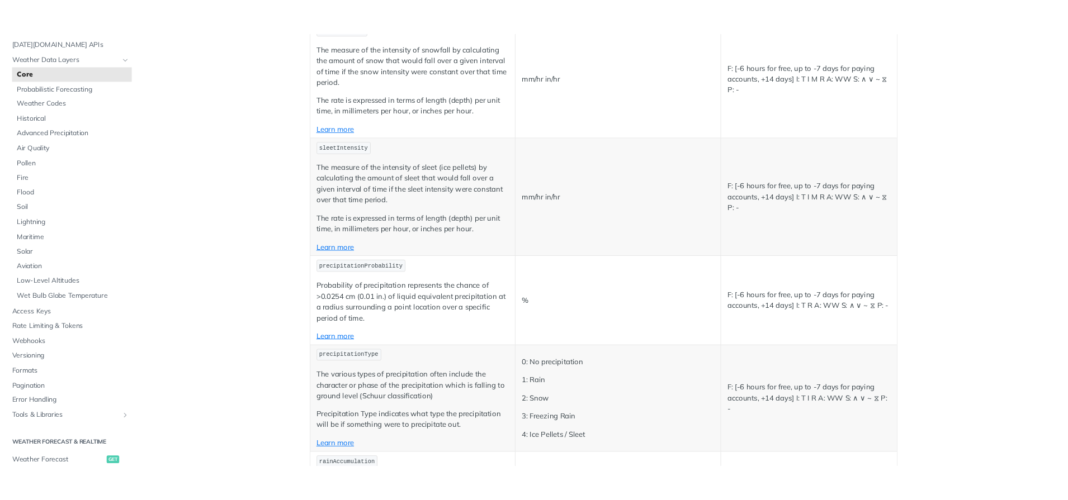
scroll to position [1891, 0]
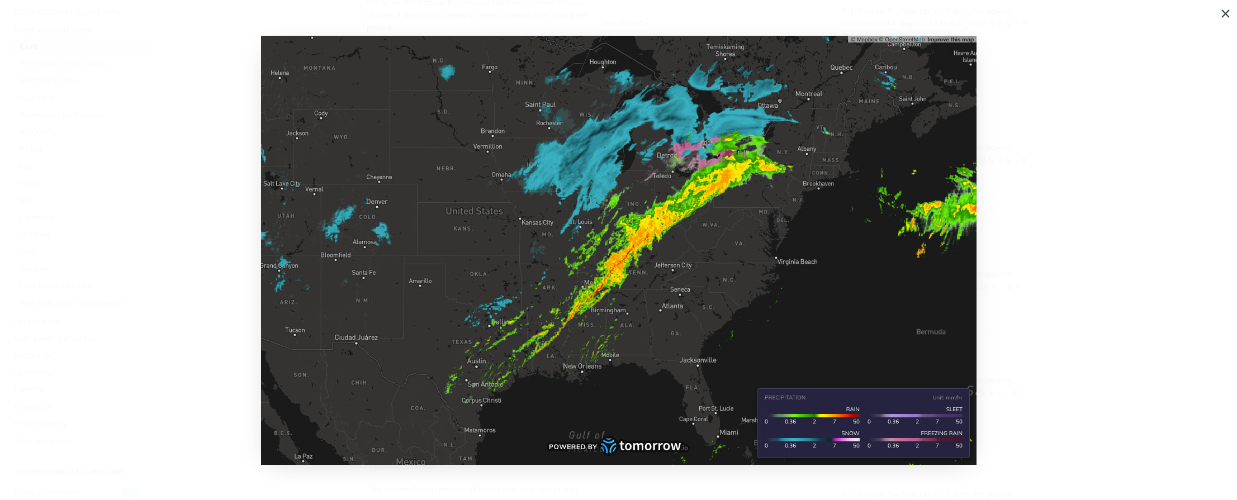
click at [658, 217] on img "Collapse image" at bounding box center [619, 250] width 716 height 429
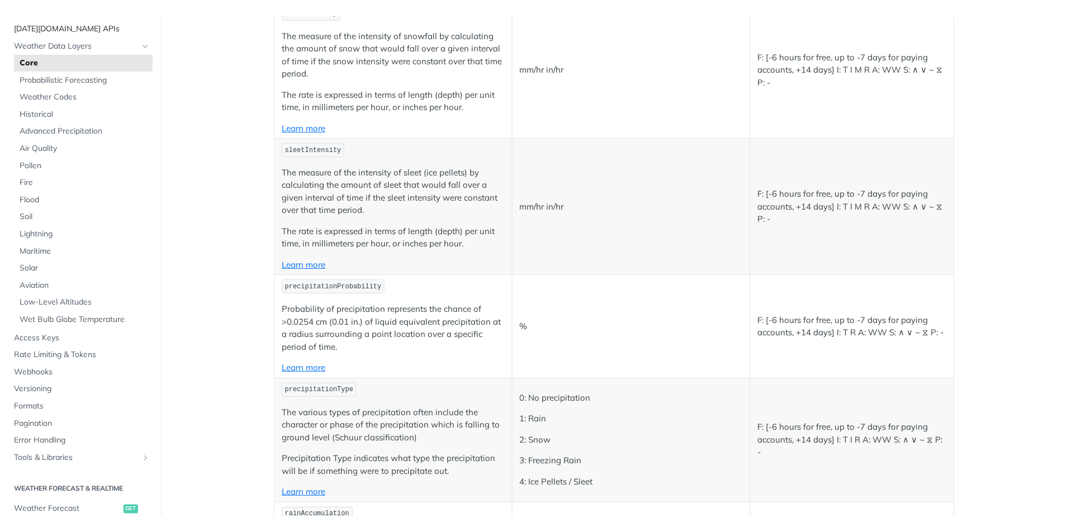
scroll to position [58, 0]
